Goal: Task Accomplishment & Management: Complete application form

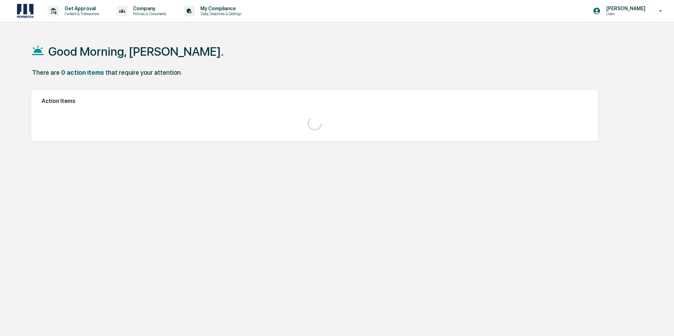
click at [127, 218] on div "Good Morning, [PERSON_NAME]. There are 0 action items that require your attenti…" at bounding box center [333, 202] width 627 height 336
click at [564, 116] on button "View" at bounding box center [564, 115] width 45 height 12
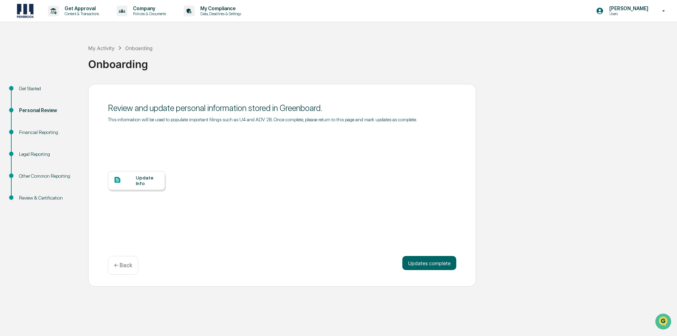
click at [26, 195] on div "Review & Certification" at bounding box center [48, 197] width 58 height 7
click at [26, 194] on div "Review & Certification" at bounding box center [48, 197] width 58 height 7
click at [445, 262] on button "Updates complete" at bounding box center [429, 263] width 54 height 14
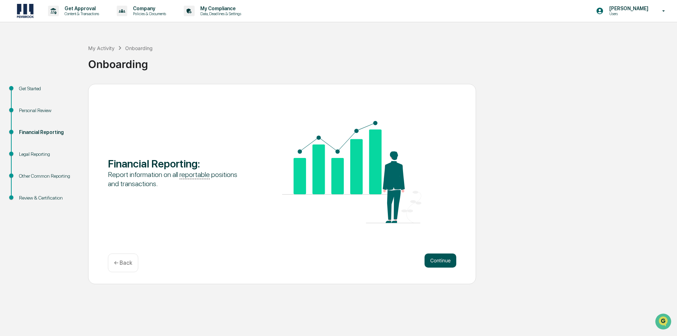
click at [441, 258] on button "Continue" at bounding box center [441, 261] width 32 height 14
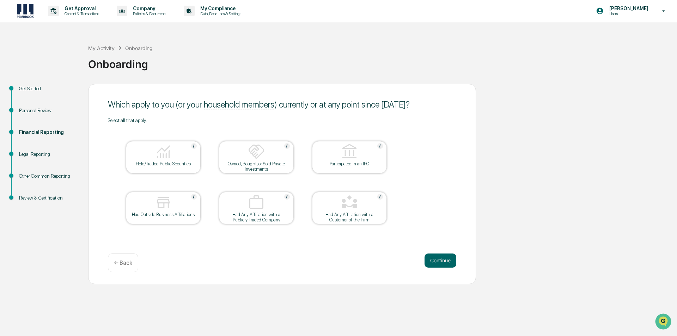
click at [166, 154] on img at bounding box center [163, 151] width 17 height 17
click at [436, 259] on button "Continue" at bounding box center [441, 261] width 32 height 14
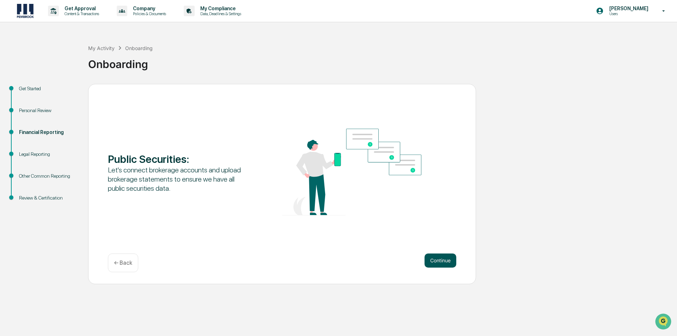
click at [441, 259] on button "Continue" at bounding box center [441, 261] width 32 height 14
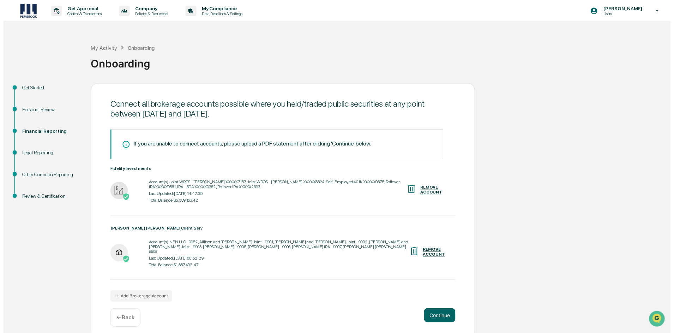
scroll to position [1, 0]
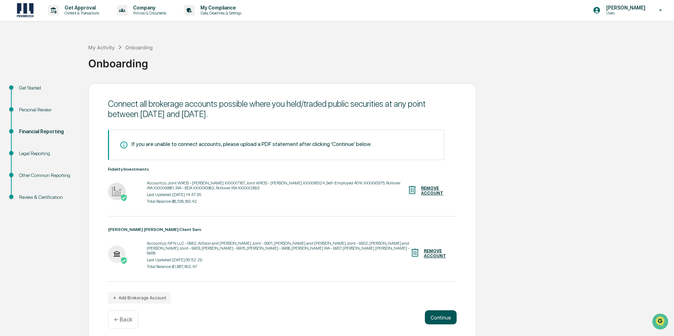
click at [441, 311] on button "Continue" at bounding box center [441, 317] width 32 height 14
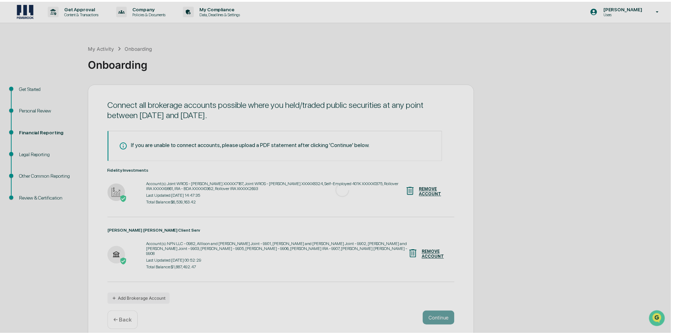
scroll to position [0, 0]
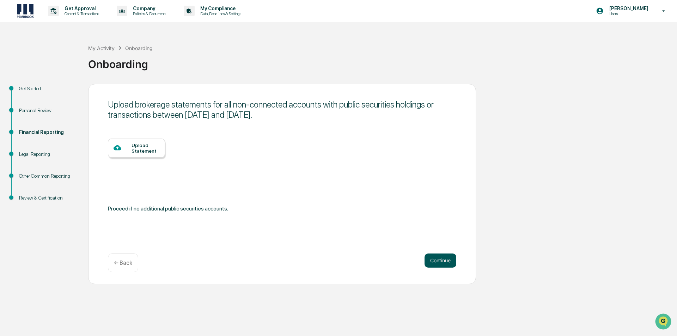
click at [442, 259] on button "Continue" at bounding box center [441, 261] width 32 height 14
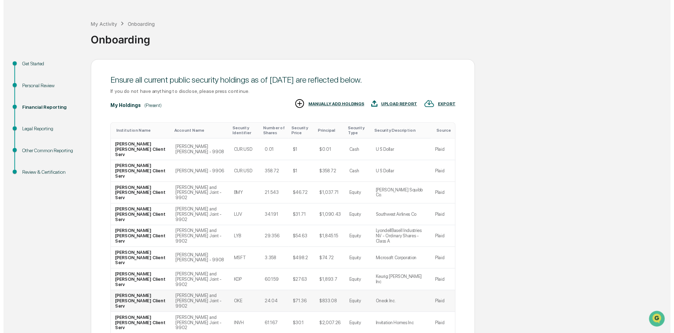
scroll to position [55, 0]
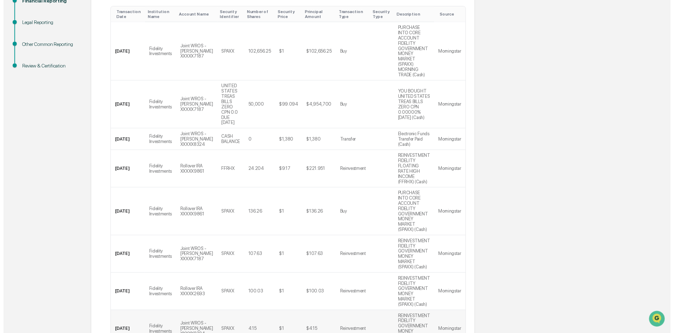
scroll to position [225, 0]
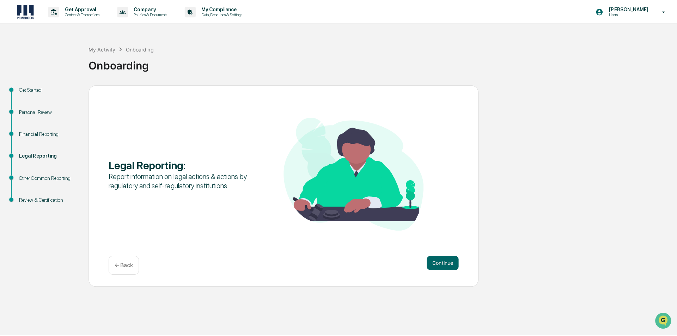
scroll to position [0, 0]
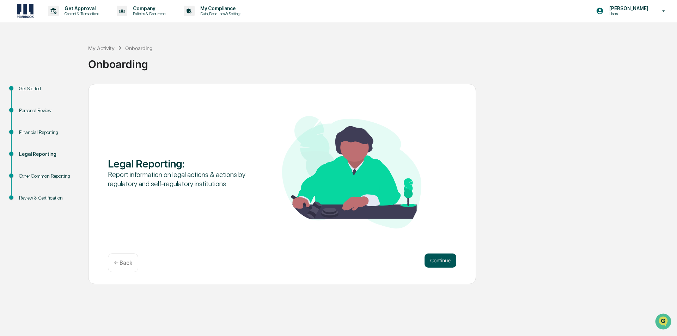
click at [442, 259] on button "Continue" at bounding box center [441, 261] width 32 height 14
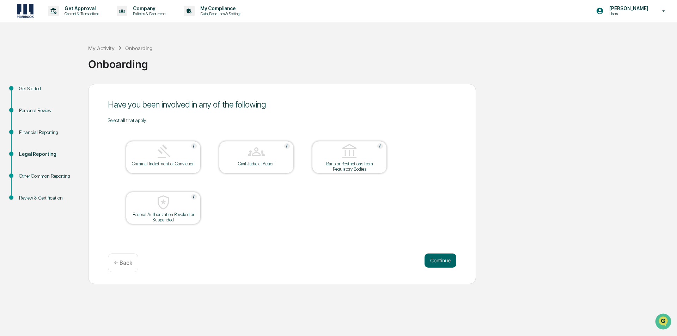
click at [440, 260] on button "Continue" at bounding box center [441, 261] width 32 height 14
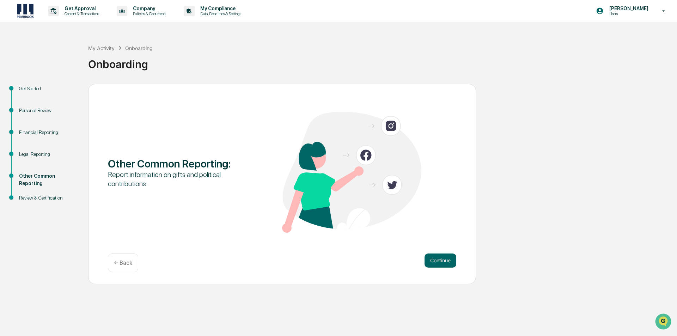
click at [440, 260] on button "Continue" at bounding box center [441, 261] width 32 height 14
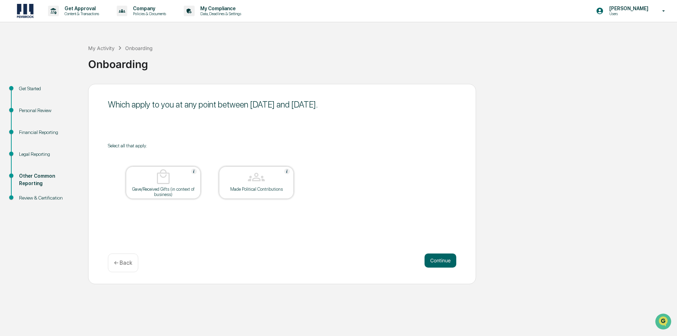
click at [440, 260] on button "Continue" at bounding box center [441, 261] width 32 height 14
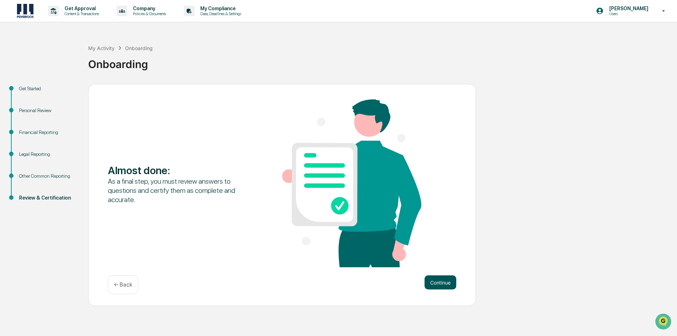
click at [443, 281] on button "Continue" at bounding box center [441, 282] width 32 height 14
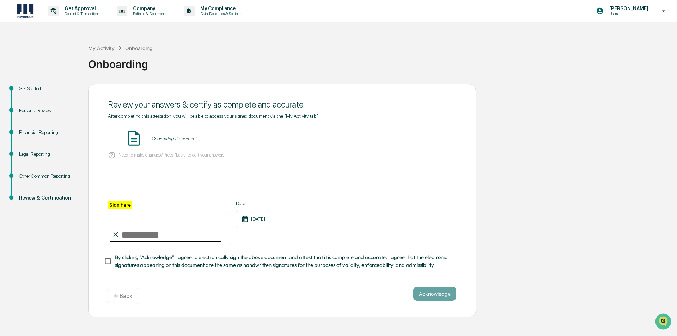
click at [172, 231] on input "Sign here" at bounding box center [169, 230] width 123 height 34
type input "**********"
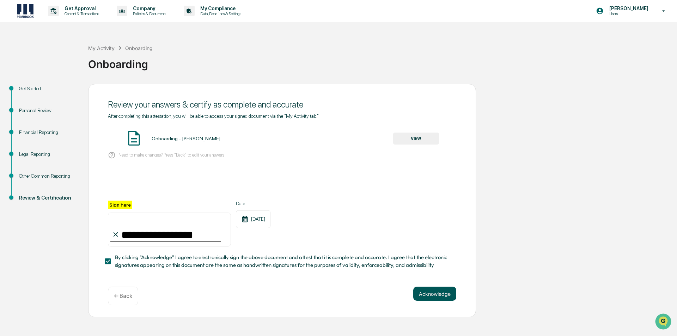
click at [434, 294] on button "Acknowledge" at bounding box center [434, 294] width 43 height 14
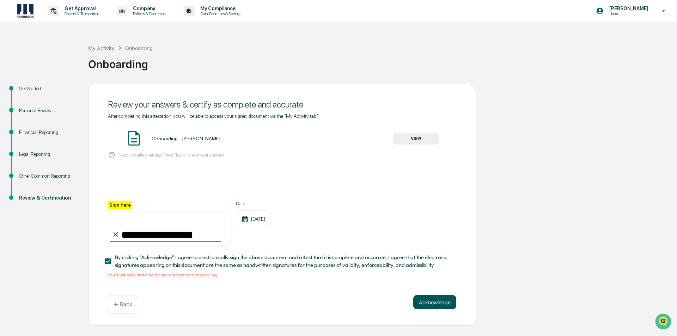
click at [433, 302] on button "Acknowledge" at bounding box center [434, 302] width 43 height 14
click at [420, 137] on button "VIEW" at bounding box center [416, 139] width 46 height 12
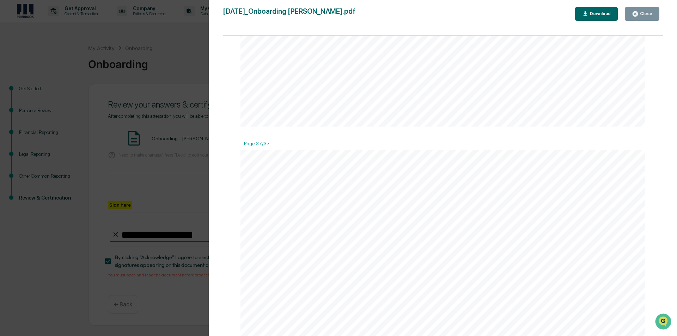
scroll to position [21204, 0]
click at [608, 12] on div "Download" at bounding box center [600, 13] width 22 height 5
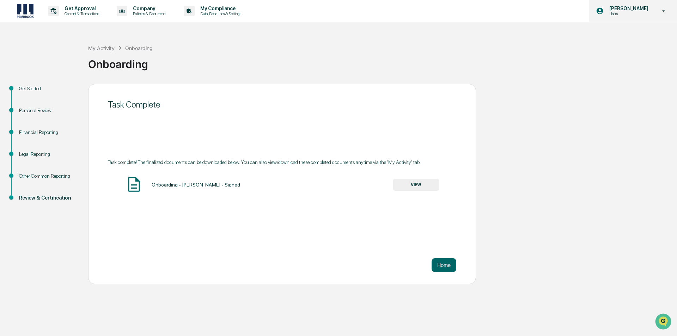
click at [662, 12] on icon at bounding box center [664, 11] width 12 height 7
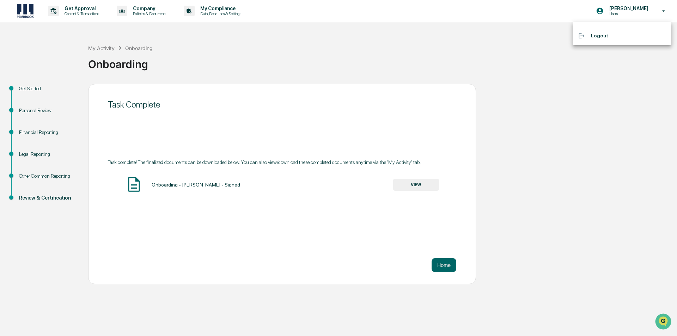
click at [590, 36] on div at bounding box center [584, 35] width 13 height 7
